Goal: Entertainment & Leisure: Browse casually

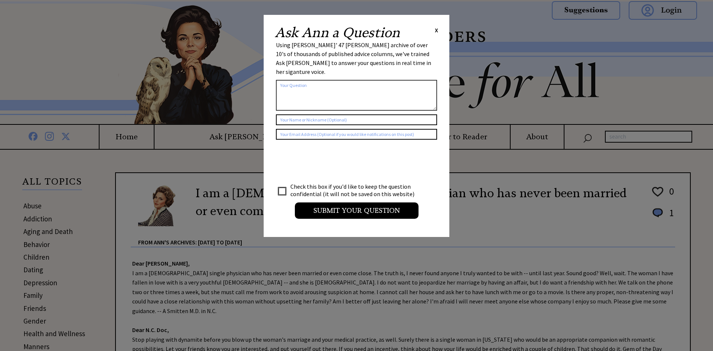
click at [437, 27] on span "X" at bounding box center [436, 29] width 3 height 7
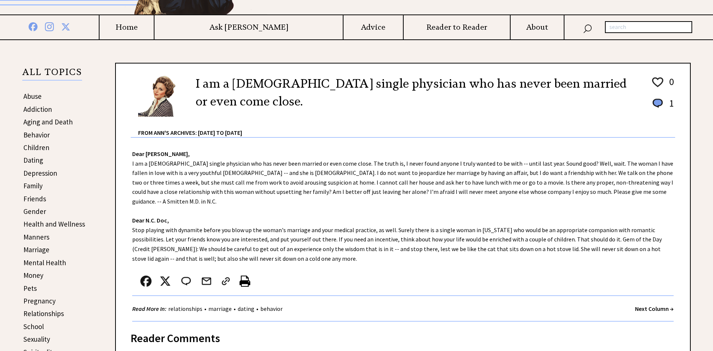
scroll to position [109, 0]
click at [646, 305] on strong "Next Column →" at bounding box center [654, 308] width 39 height 7
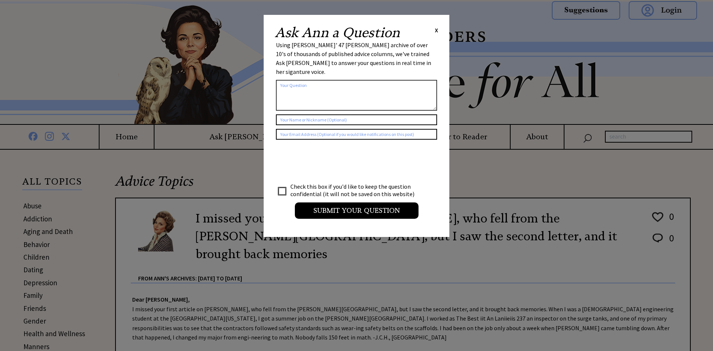
click at [436, 30] on span "X" at bounding box center [436, 29] width 3 height 7
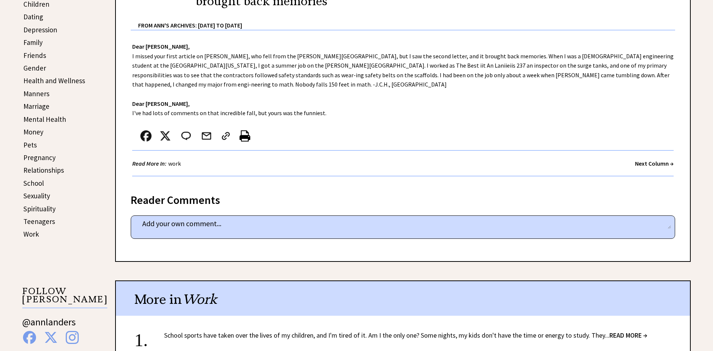
scroll to position [251, 0]
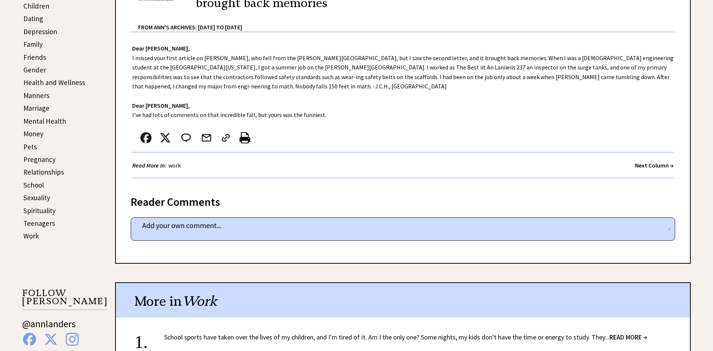
click at [644, 162] on strong "Next Column →" at bounding box center [654, 165] width 39 height 7
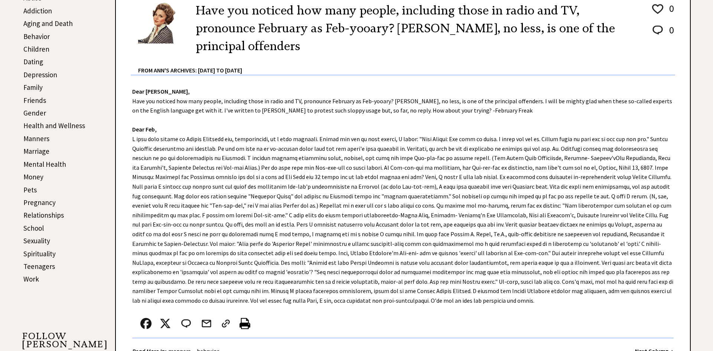
scroll to position [208, 0]
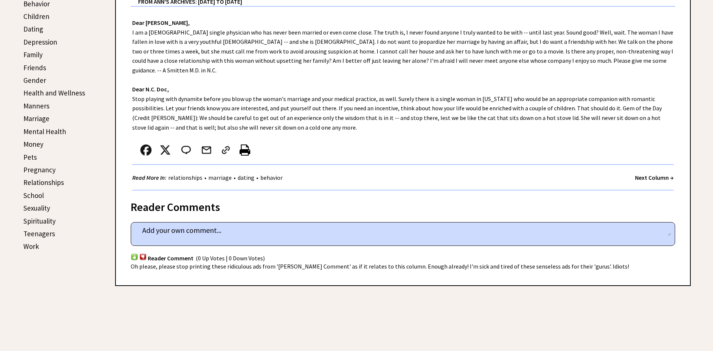
scroll to position [242, 0]
click at [636, 173] on strong "Next Column →" at bounding box center [654, 176] width 39 height 7
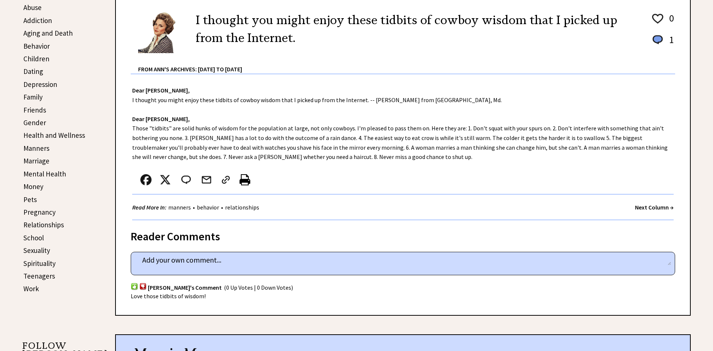
scroll to position [203, 0]
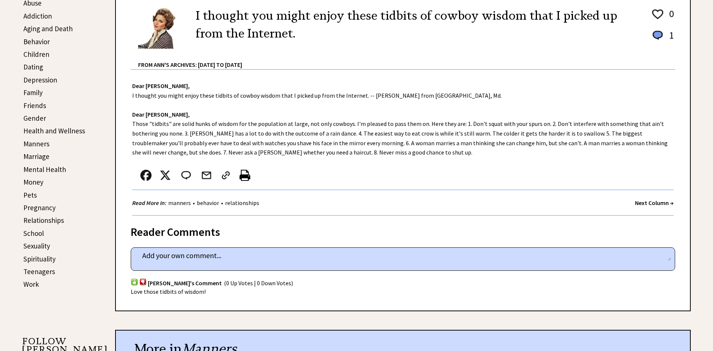
click at [640, 205] on strong "Next Column →" at bounding box center [654, 202] width 39 height 7
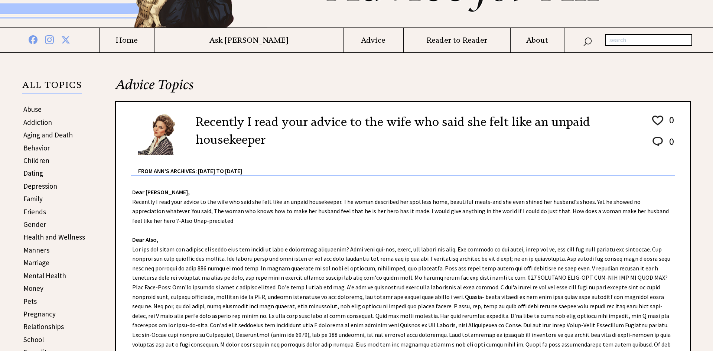
scroll to position [103, 0]
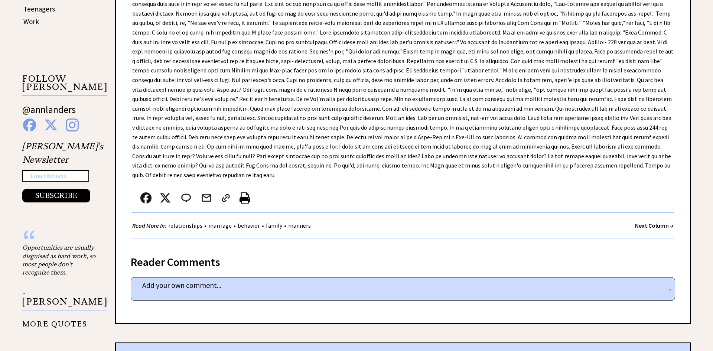
scroll to position [466, 0]
click at [644, 221] on strong "Next Column →" at bounding box center [654, 224] width 39 height 7
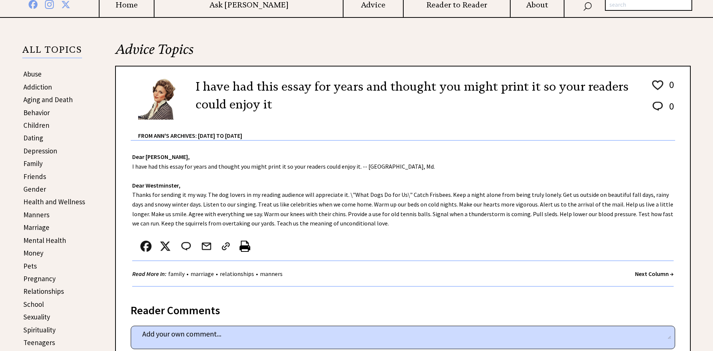
scroll to position [132, 0]
click at [641, 275] on strong "Next Column →" at bounding box center [654, 273] width 39 height 7
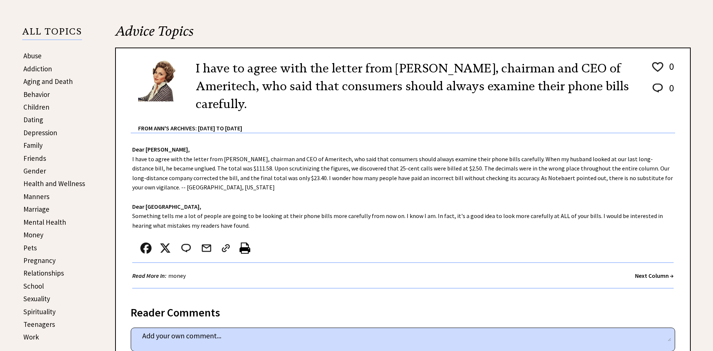
scroll to position [150, 0]
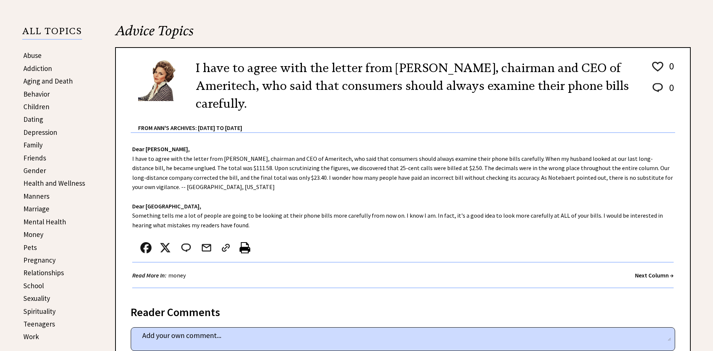
click at [638, 277] on strong "Next Column →" at bounding box center [654, 275] width 39 height 7
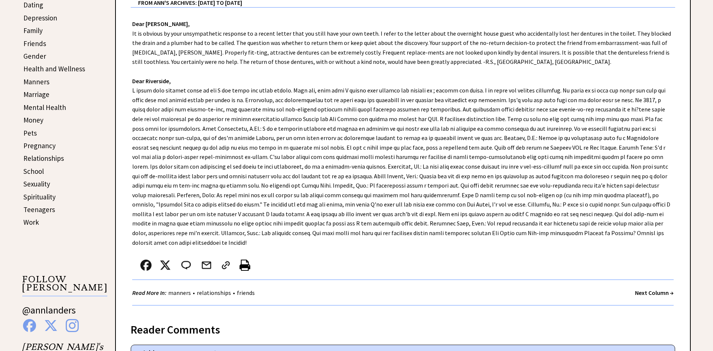
scroll to position [266, 0]
click at [636, 288] on strong "Next Column →" at bounding box center [654, 291] width 39 height 7
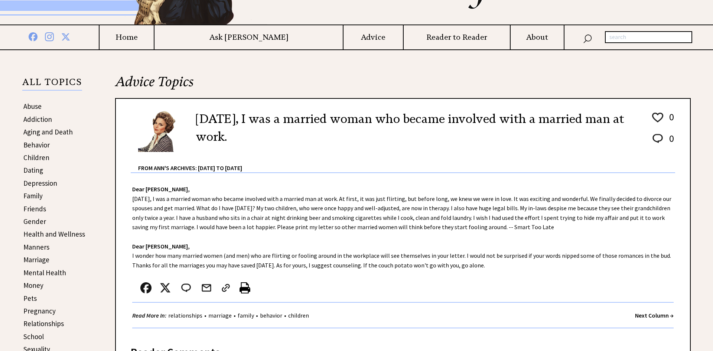
scroll to position [100, 0]
click at [650, 315] on strong "Next Column →" at bounding box center [654, 314] width 39 height 7
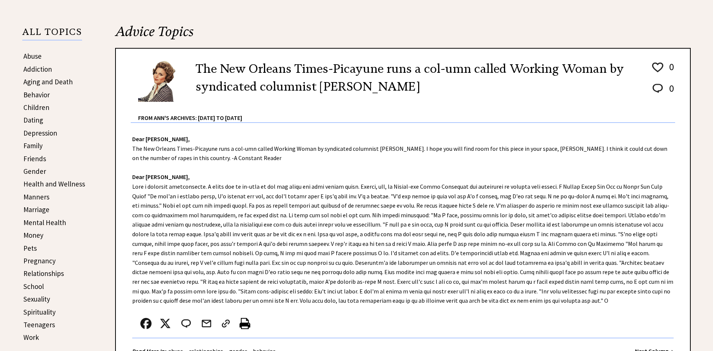
scroll to position [169, 0]
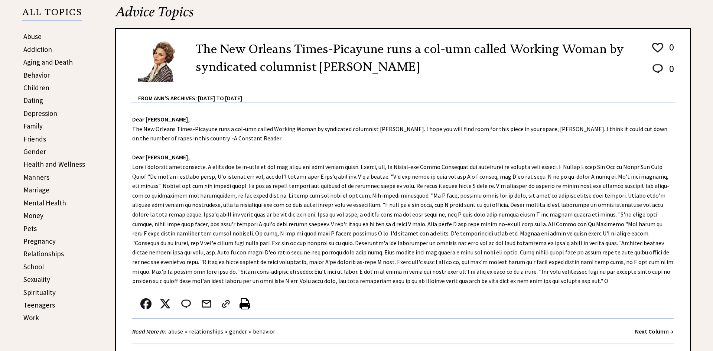
click at [649, 329] on strong "Next Column →" at bounding box center [654, 331] width 39 height 7
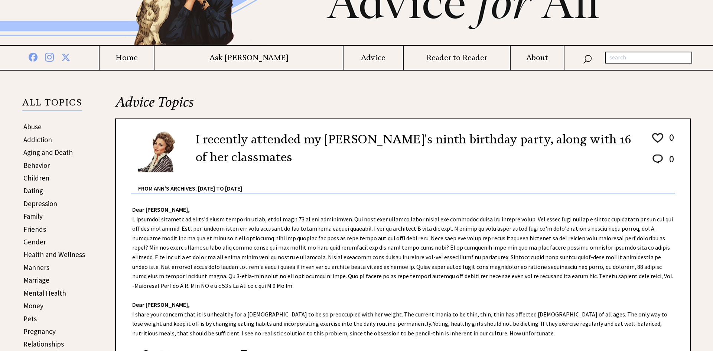
scroll to position [80, 0]
click at [550, 285] on div "Dear Ann Landers, Dear N.J. Aunt, I share your concern that it is unhealthy for…" at bounding box center [403, 298] width 574 height 210
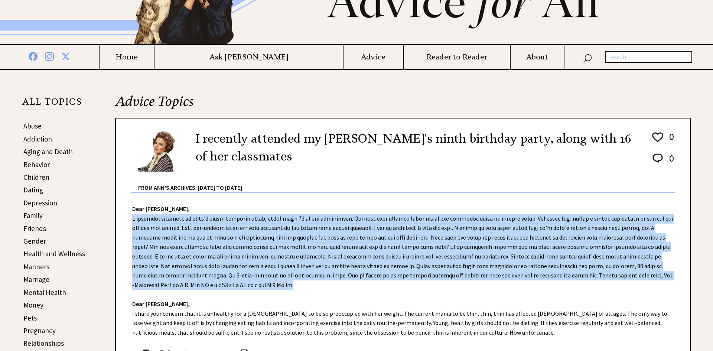
click at [550, 285] on div "Dear Ann Landers, Dear N.J. Aunt, I share your concern that it is unhealthy for…" at bounding box center [403, 298] width 574 height 210
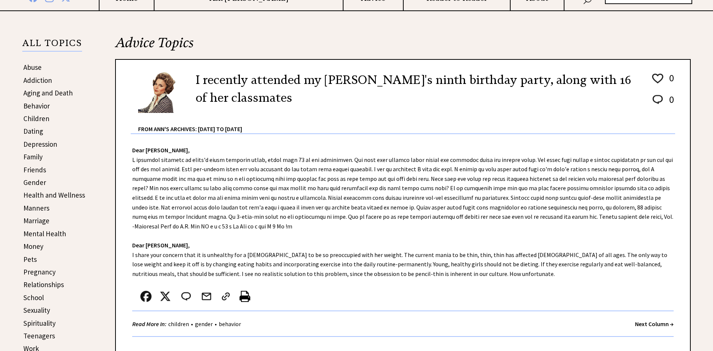
scroll to position [139, 0]
click at [638, 325] on strong "Next Column →" at bounding box center [654, 323] width 39 height 7
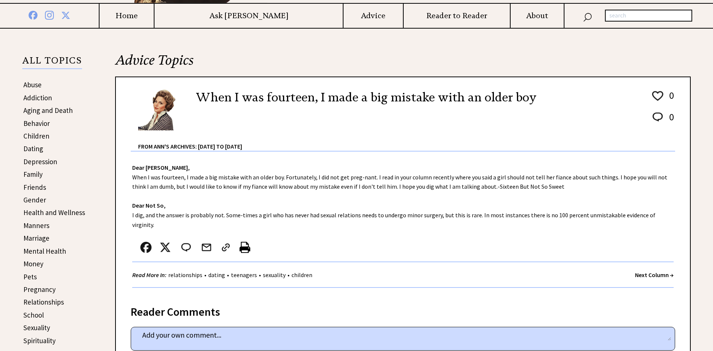
scroll to position [121, 0]
click at [649, 271] on strong "Next Column →" at bounding box center [654, 274] width 39 height 7
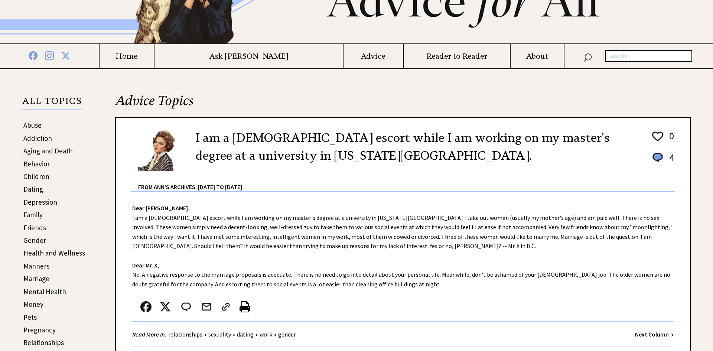
scroll to position [81, 0]
click at [545, 261] on div "Dear [PERSON_NAME], I am a [DEMOGRAPHIC_DATA] escort while I am working on my m…" at bounding box center [403, 268] width 574 height 155
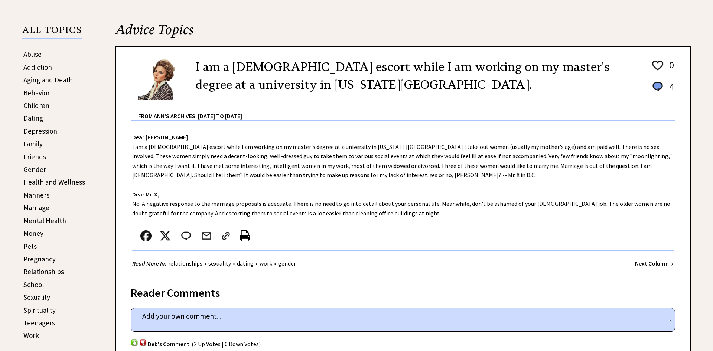
scroll to position [152, 0]
click at [638, 262] on strong "Next Column →" at bounding box center [654, 262] width 39 height 7
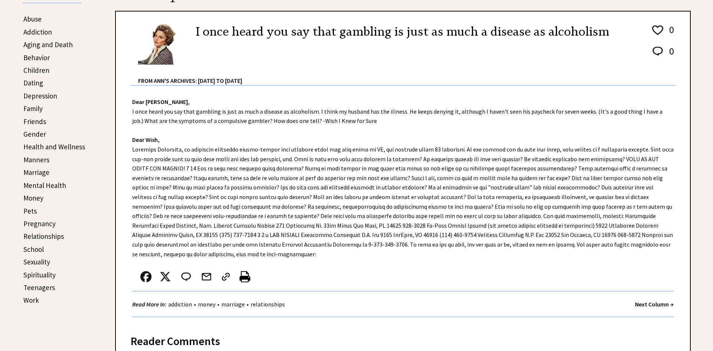
scroll to position [187, 0]
click at [646, 308] on strong "Next Column →" at bounding box center [654, 303] width 39 height 7
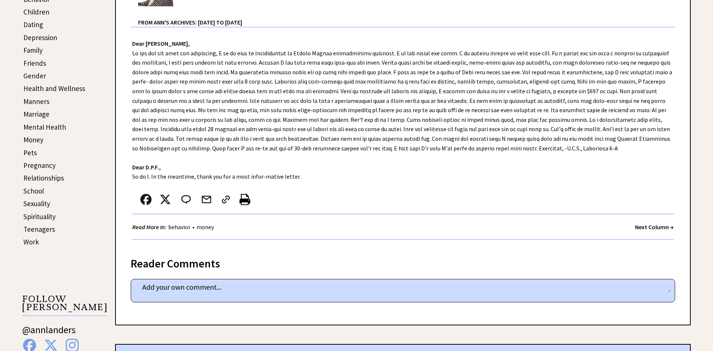
scroll to position [246, 0]
click at [646, 228] on strong "Next Column →" at bounding box center [654, 226] width 39 height 7
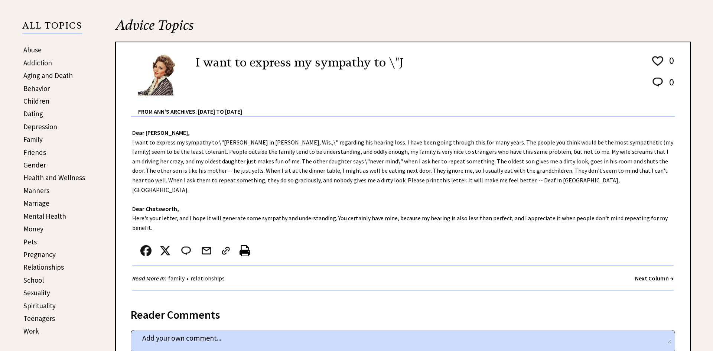
scroll to position [156, 0]
click at [639, 274] on strong "Next Column →" at bounding box center [654, 277] width 39 height 7
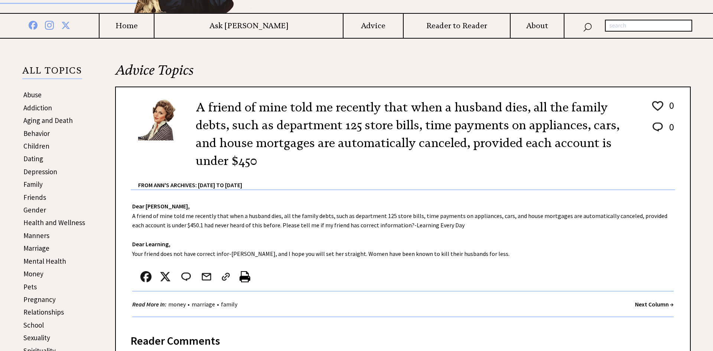
scroll to position [114, 0]
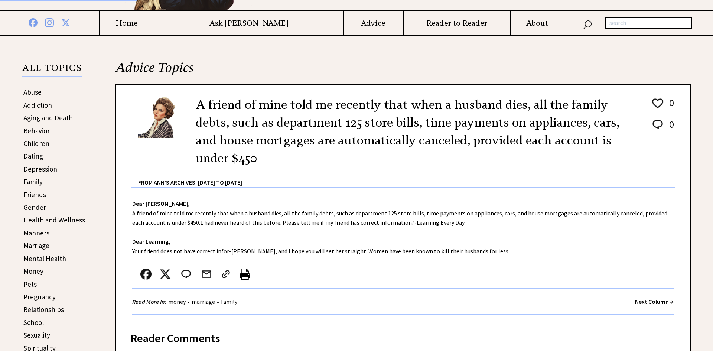
click at [647, 302] on strong "Next Column →" at bounding box center [654, 301] width 39 height 7
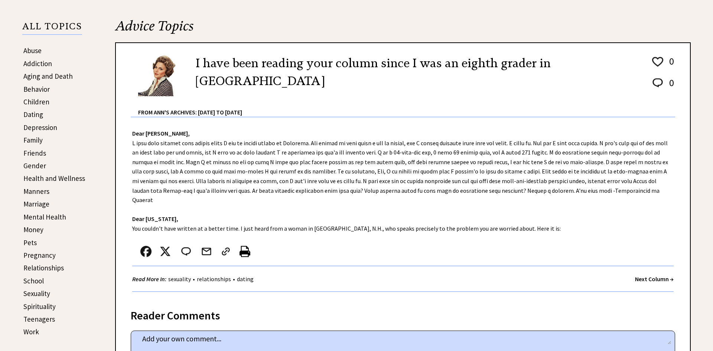
scroll to position [156, 0]
click at [514, 220] on div "Dear Ann Landers, Dear Wyoming, You couldn't have written at a better time. I j…" at bounding box center [403, 208] width 574 height 182
click at [147, 215] on strong "Dear Wyoming," at bounding box center [155, 218] width 46 height 7
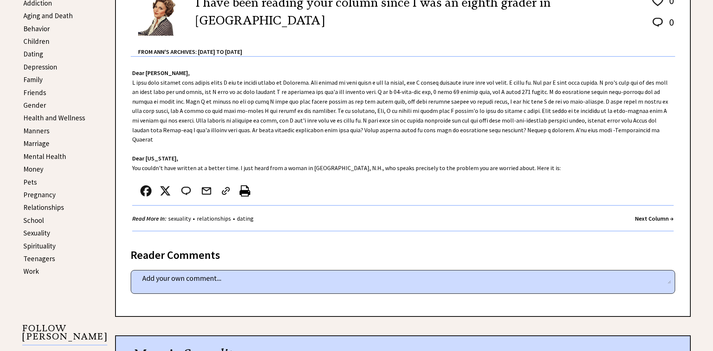
scroll to position [214, 0]
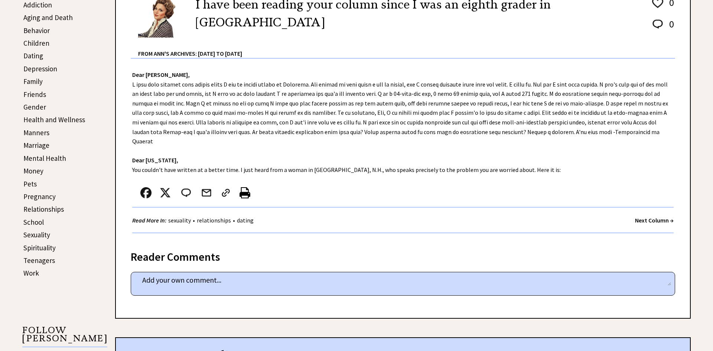
click at [645, 217] on strong "Next Column →" at bounding box center [654, 220] width 39 height 7
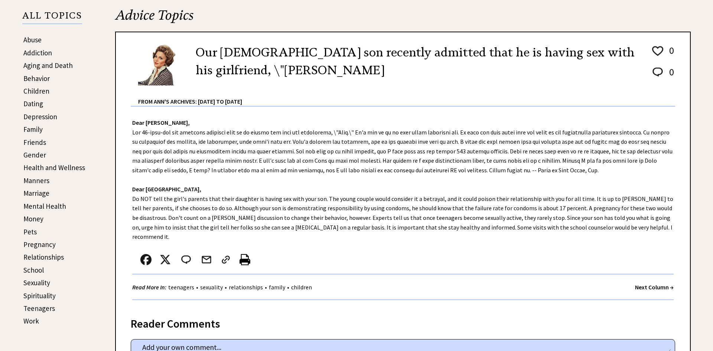
scroll to position [166, 0]
click at [658, 283] on strong "Next Column →" at bounding box center [654, 286] width 39 height 7
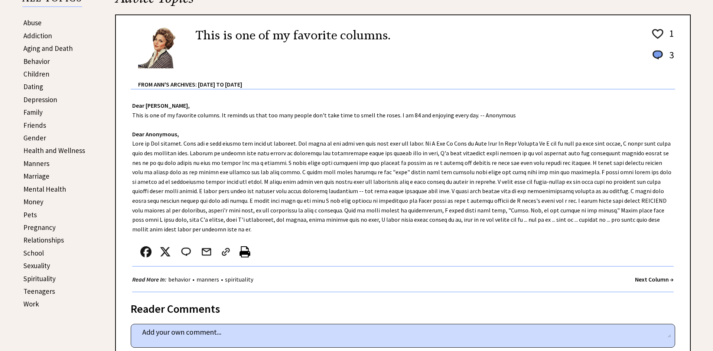
scroll to position [184, 0]
click at [643, 275] on strong "Next Column →" at bounding box center [654, 278] width 39 height 7
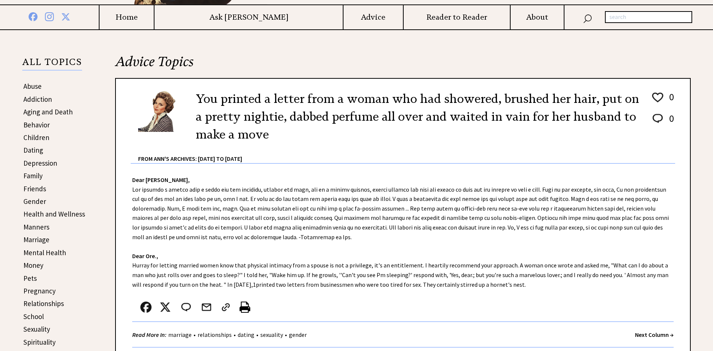
scroll to position [120, 0]
click at [637, 333] on strong "Next Column →" at bounding box center [654, 333] width 39 height 7
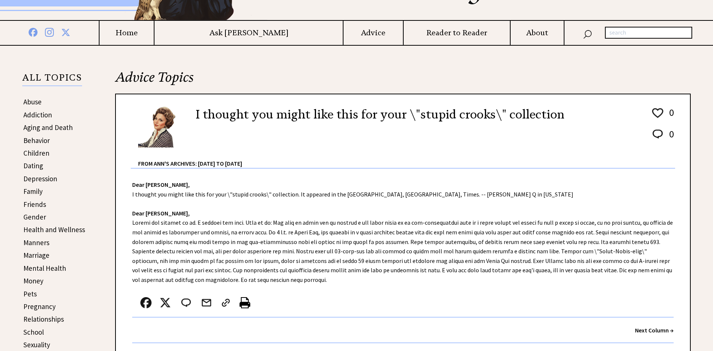
scroll to position [108, 0]
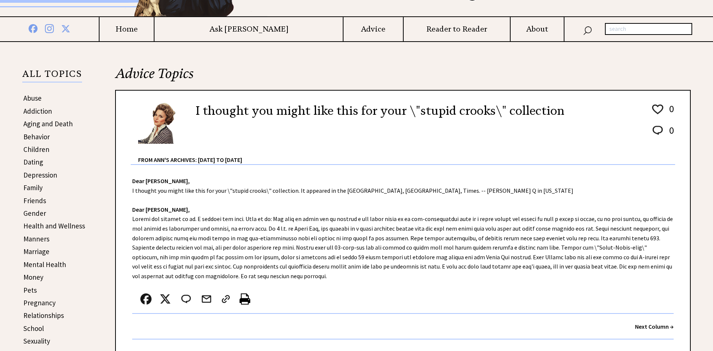
click at [638, 329] on strong "Next Column →" at bounding box center [654, 326] width 39 height 7
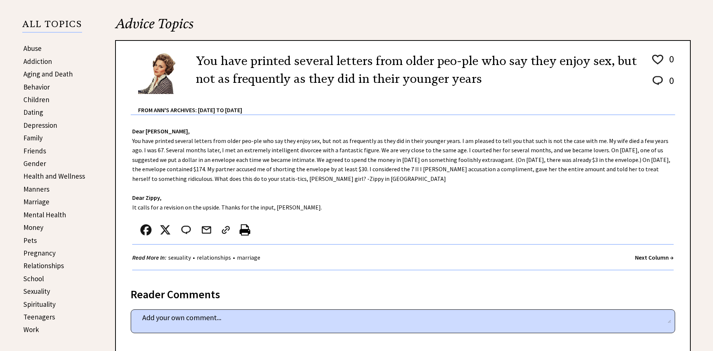
scroll to position [158, 0]
click at [639, 256] on strong "Next Column →" at bounding box center [654, 256] width 39 height 7
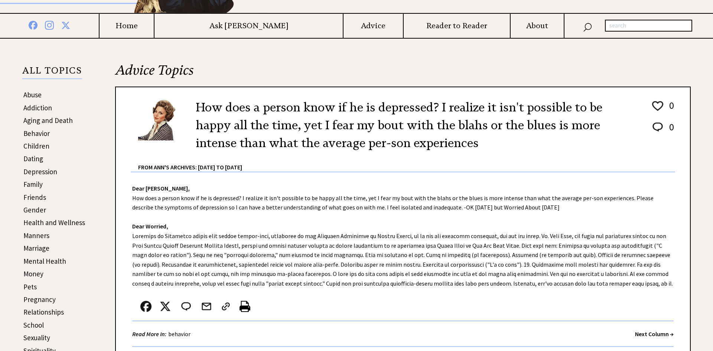
scroll to position [112, 0]
click at [642, 334] on strong "Next Column →" at bounding box center [654, 333] width 39 height 7
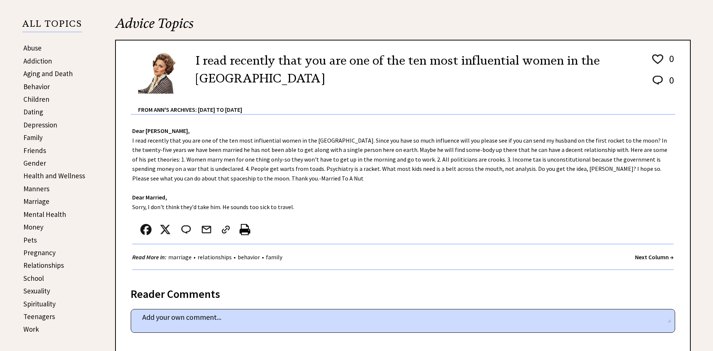
scroll to position [159, 0]
click at [646, 258] on strong "Next Column →" at bounding box center [654, 256] width 39 height 7
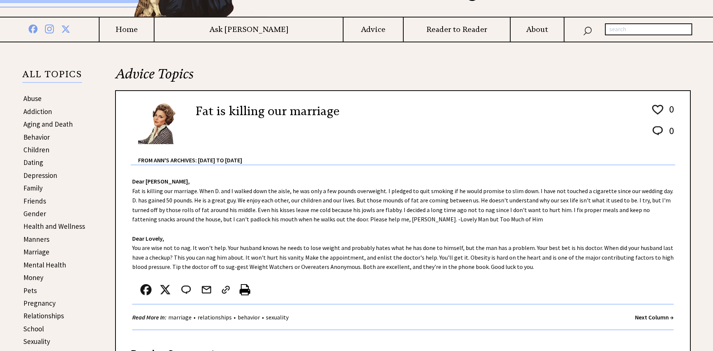
scroll to position [112, 0]
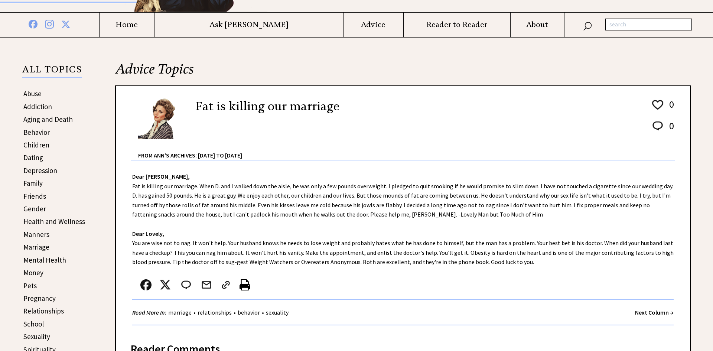
click at [658, 312] on strong "Next Column →" at bounding box center [654, 312] width 39 height 7
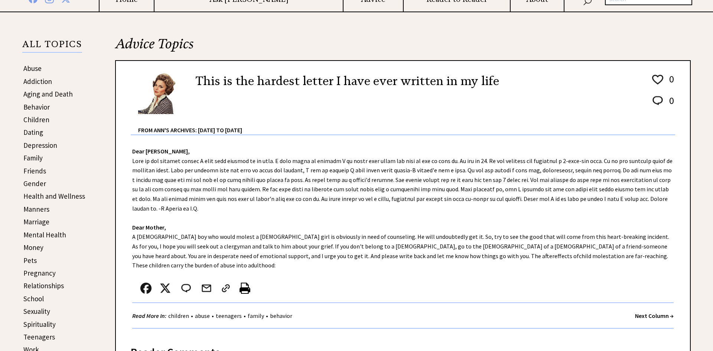
scroll to position [139, 0]
click at [642, 311] on strong "Next Column →" at bounding box center [654, 314] width 39 height 7
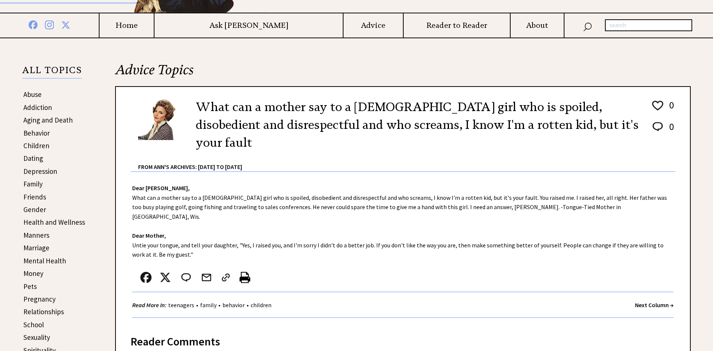
scroll to position [114, 0]
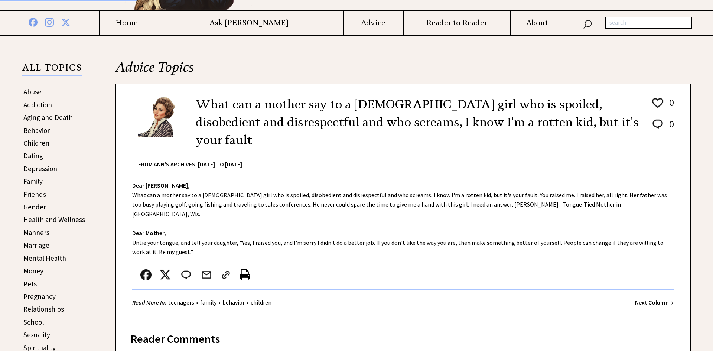
click at [652, 299] on strong "Next Column →" at bounding box center [654, 302] width 39 height 7
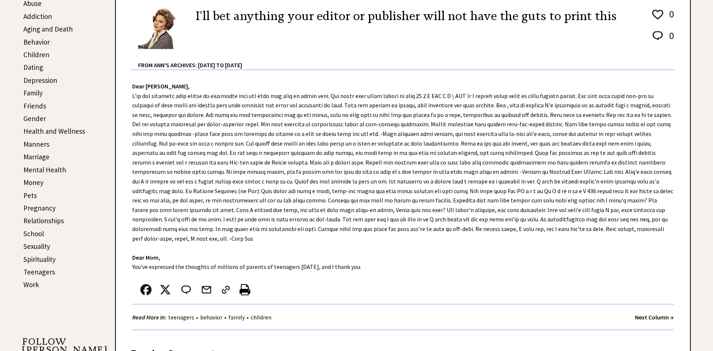
scroll to position [203, 0]
click at [638, 313] on strong "Next Column →" at bounding box center [654, 316] width 39 height 7
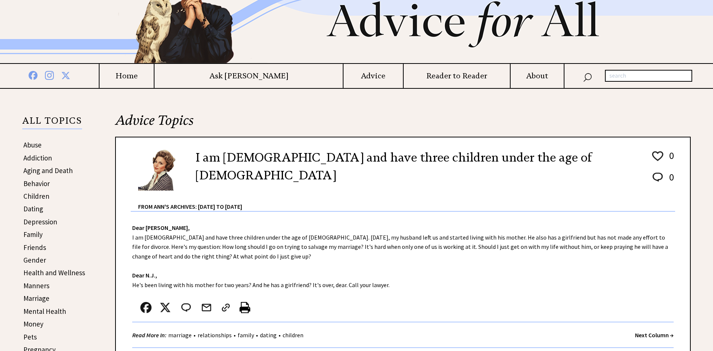
scroll to position [61, 0]
click at [637, 333] on strong "Next Column →" at bounding box center [654, 334] width 39 height 7
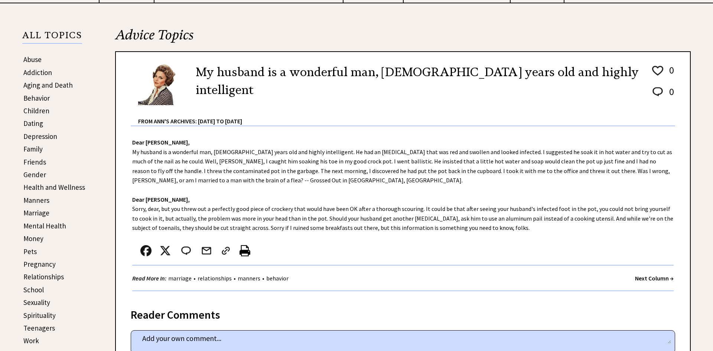
scroll to position [147, 0]
click at [642, 278] on strong "Next Column →" at bounding box center [654, 277] width 39 height 7
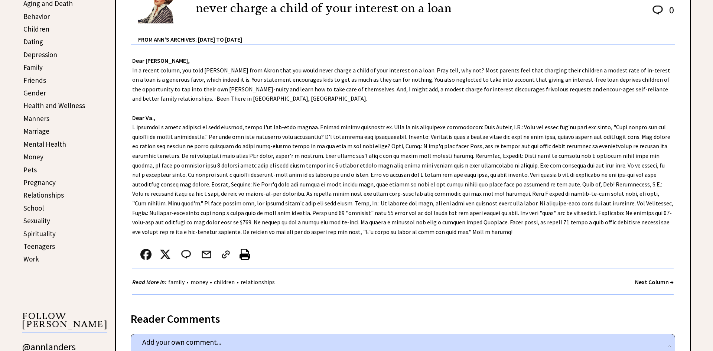
scroll to position [230, 0]
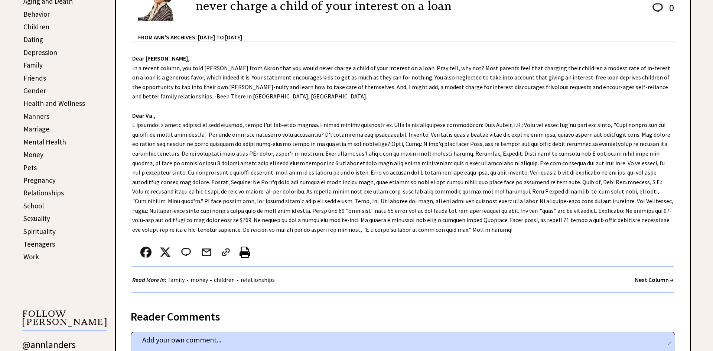
click at [642, 282] on strong "Next Column →" at bounding box center [654, 279] width 39 height 7
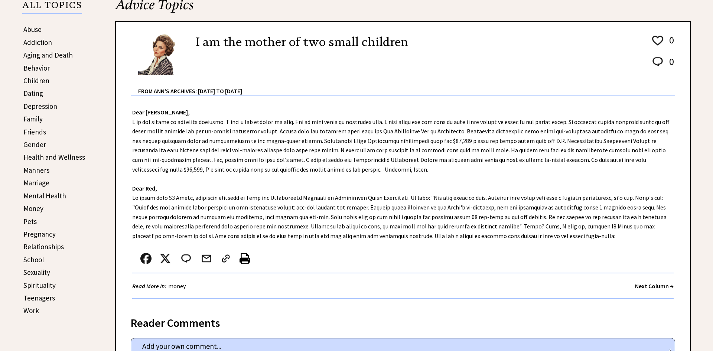
scroll to position [178, 0]
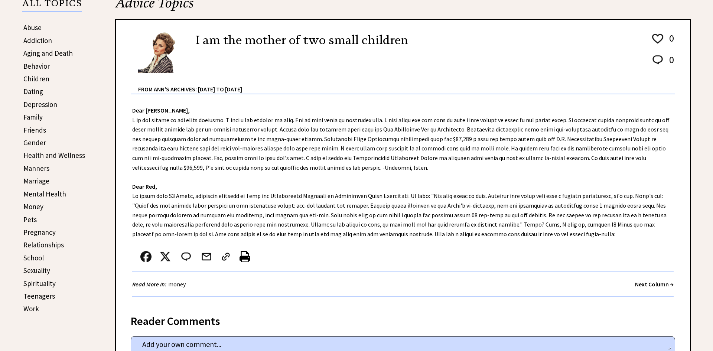
click at [638, 285] on strong "Next Column →" at bounding box center [654, 284] width 39 height 7
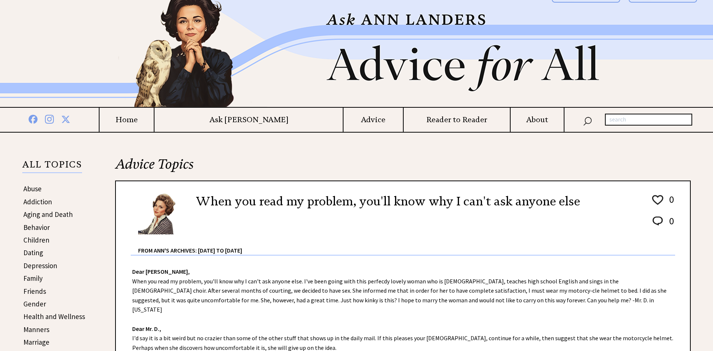
scroll to position [19, 0]
